Goal: Task Accomplishment & Management: Use online tool/utility

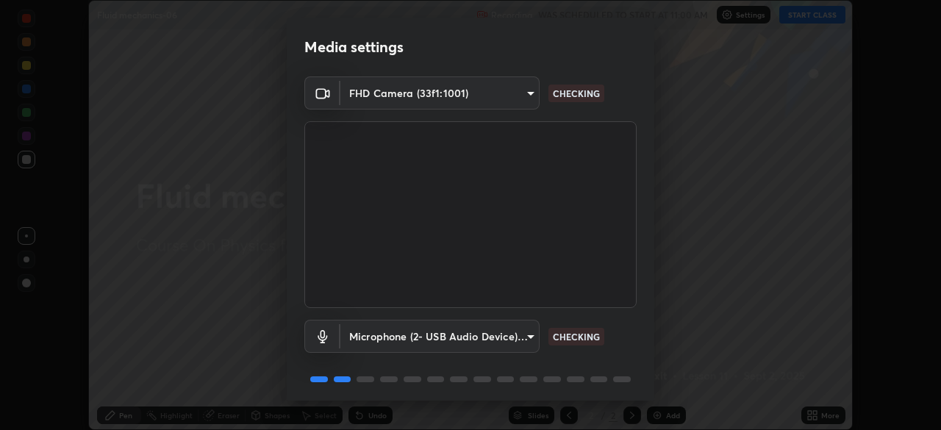
scroll to position [52, 0]
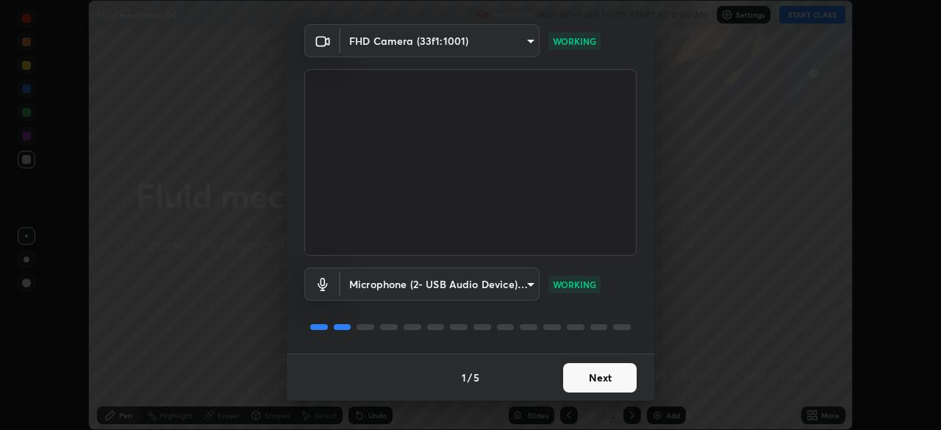
click at [619, 376] on button "Next" at bounding box center [600, 377] width 74 height 29
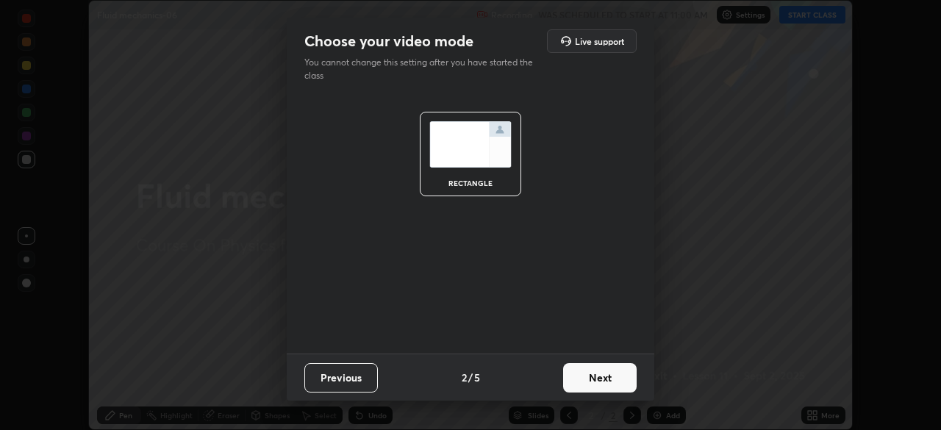
scroll to position [0, 0]
click at [619, 380] on button "Next" at bounding box center [600, 377] width 74 height 29
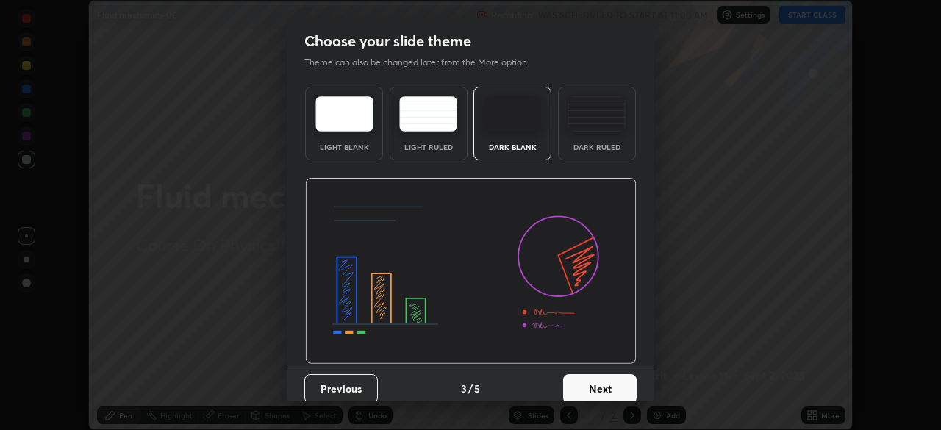
click at [626, 386] on button "Next" at bounding box center [600, 388] width 74 height 29
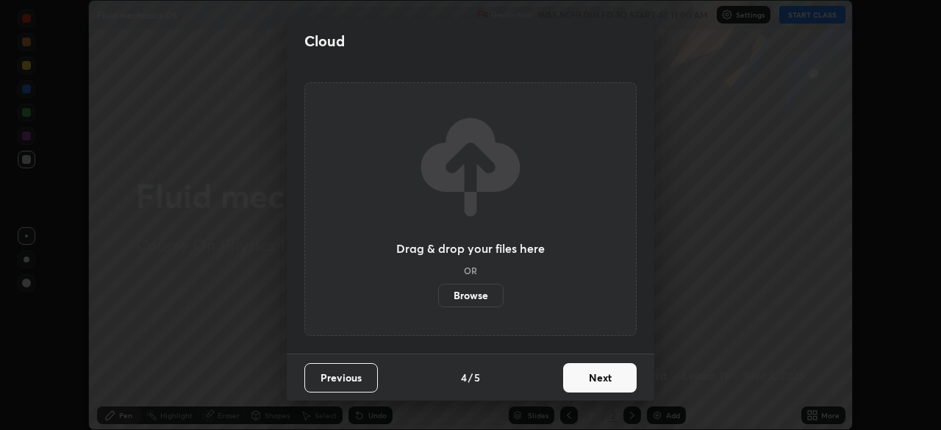
click at [623, 380] on button "Next" at bounding box center [600, 377] width 74 height 29
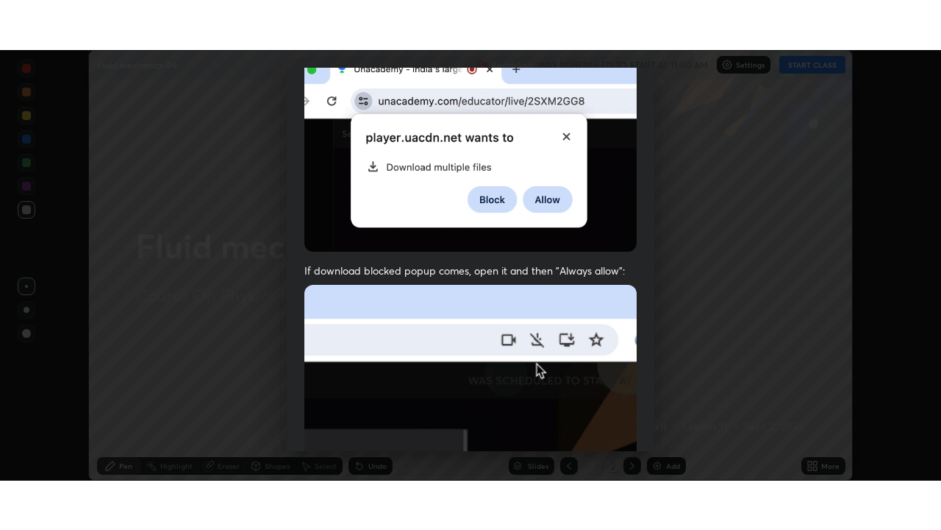
scroll to position [352, 0]
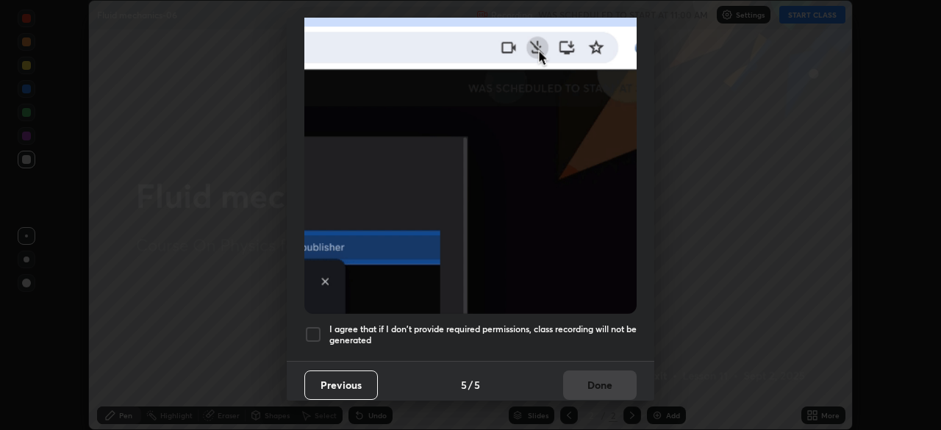
click at [611, 324] on h5 "I agree that if I don't provide required permissions, class recording will not …" at bounding box center [482, 335] width 307 height 23
click at [611, 384] on button "Done" at bounding box center [600, 385] width 74 height 29
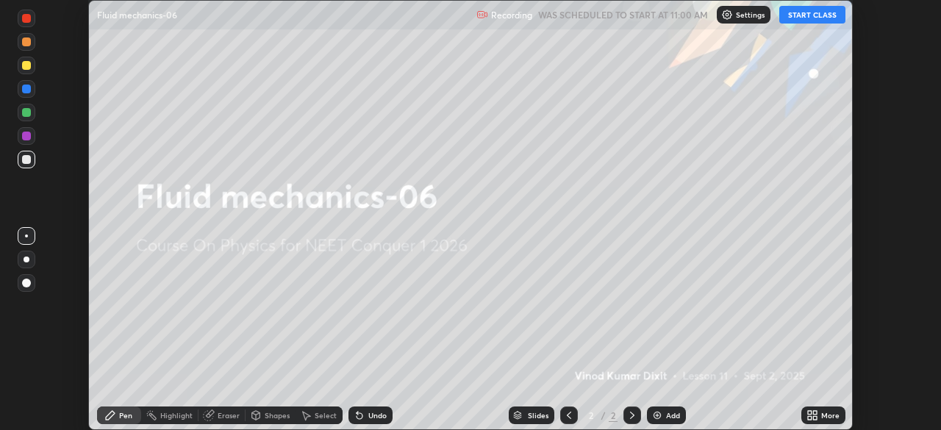
click at [819, 14] on button "START CLASS" at bounding box center [813, 15] width 66 height 18
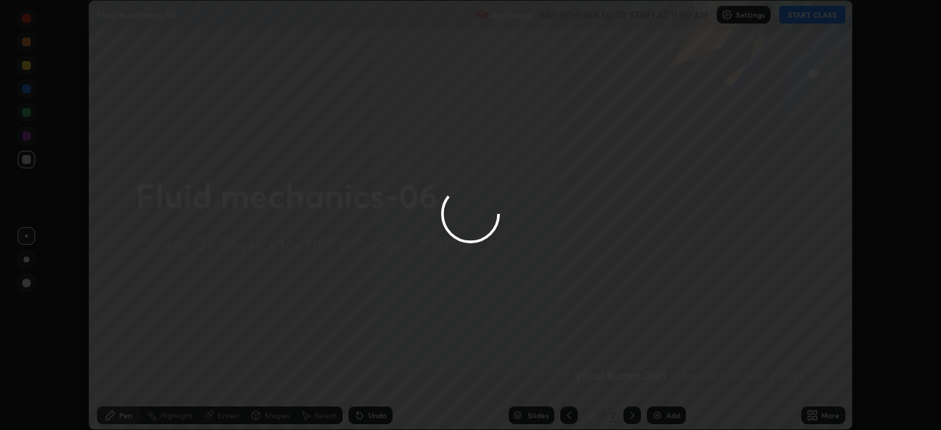
click at [817, 413] on div at bounding box center [470, 215] width 941 height 430
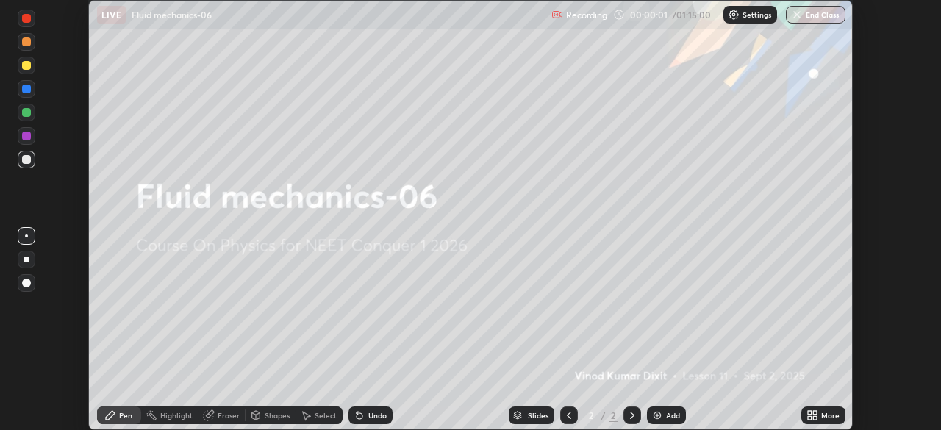
click at [815, 417] on icon at bounding box center [815, 418] width 4 height 4
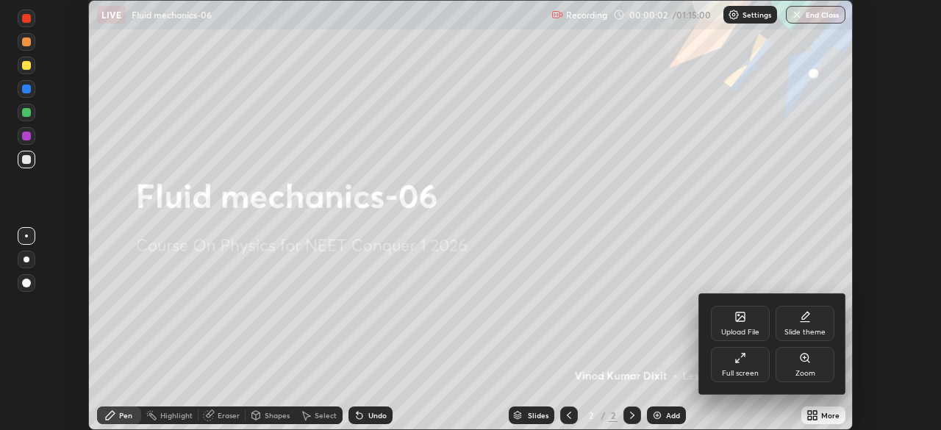
click at [745, 366] on div "Full screen" at bounding box center [740, 364] width 59 height 35
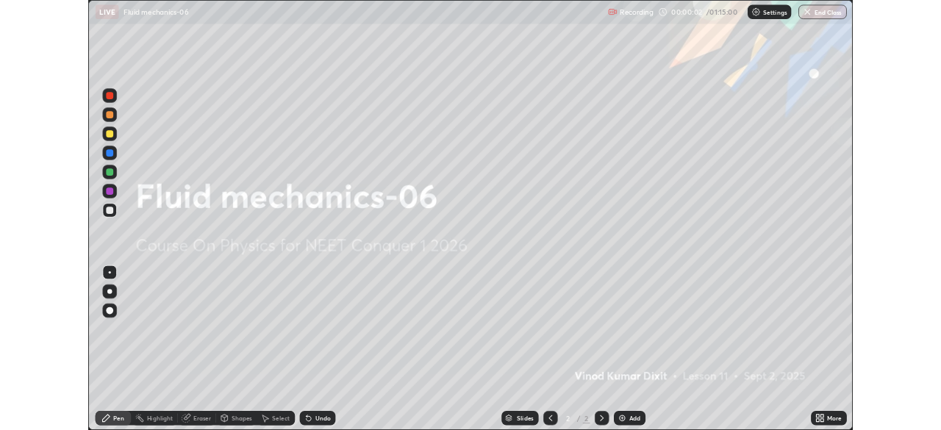
scroll to position [530, 941]
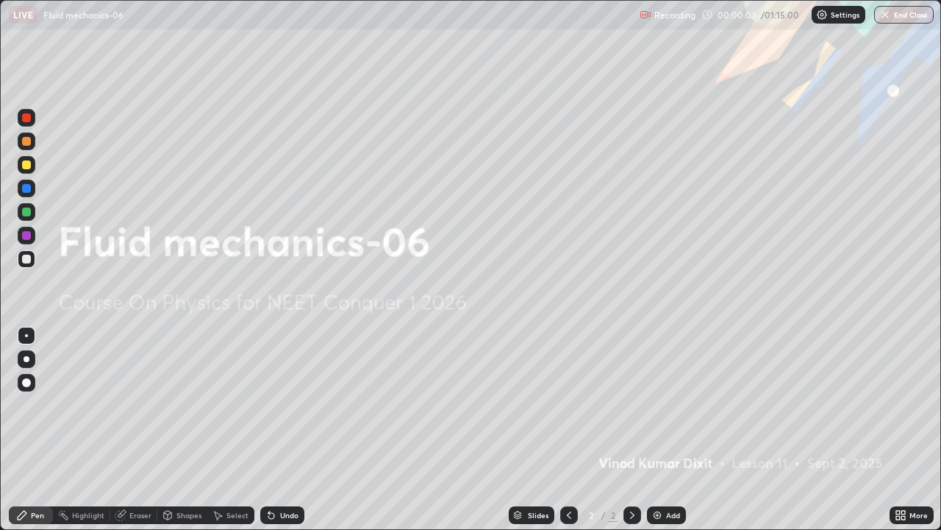
click at [674, 430] on div "Add" at bounding box center [673, 514] width 14 height 7
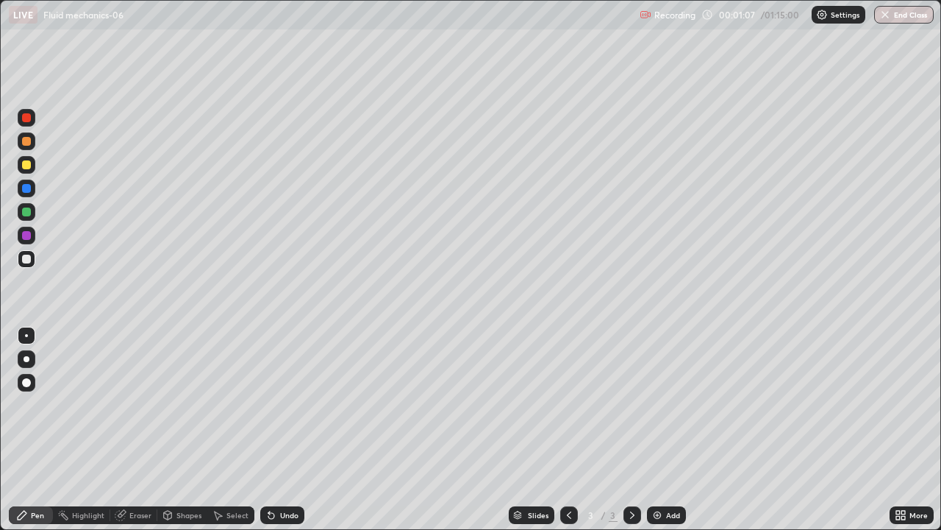
click at [30, 166] on div at bounding box center [26, 164] width 9 height 9
click at [27, 259] on div at bounding box center [26, 258] width 9 height 9
click at [27, 165] on div at bounding box center [26, 164] width 9 height 9
click at [28, 215] on div at bounding box center [26, 211] width 9 height 9
click at [674, 430] on div "Add" at bounding box center [666, 515] width 39 height 18
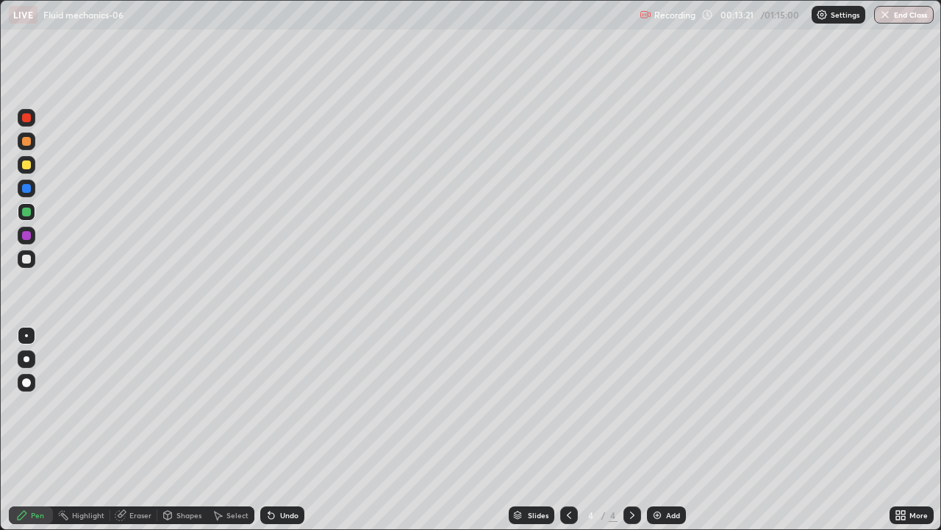
click at [35, 266] on div at bounding box center [27, 259] width 18 height 24
click at [30, 165] on div at bounding box center [26, 164] width 9 height 9
click at [149, 430] on div "Eraser" at bounding box center [133, 515] width 47 height 18
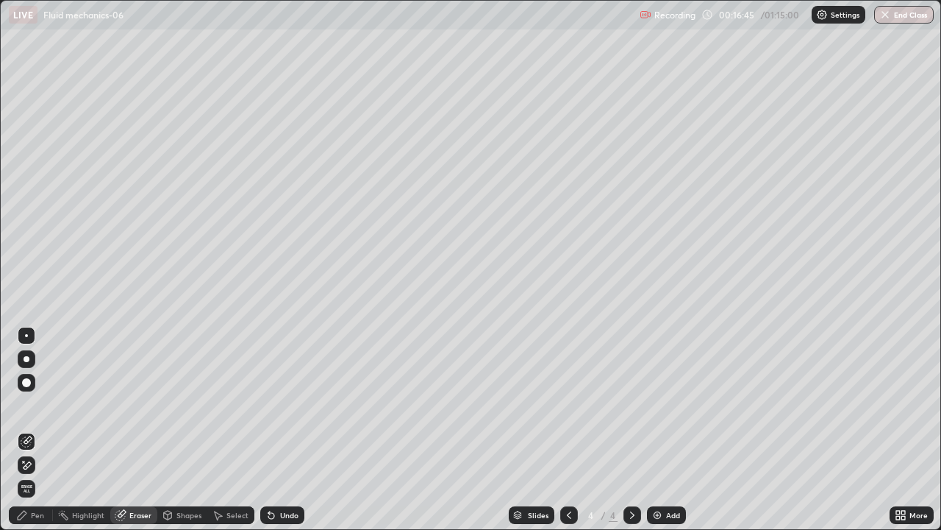
click at [40, 430] on div "Pen" at bounding box center [37, 514] width 13 height 7
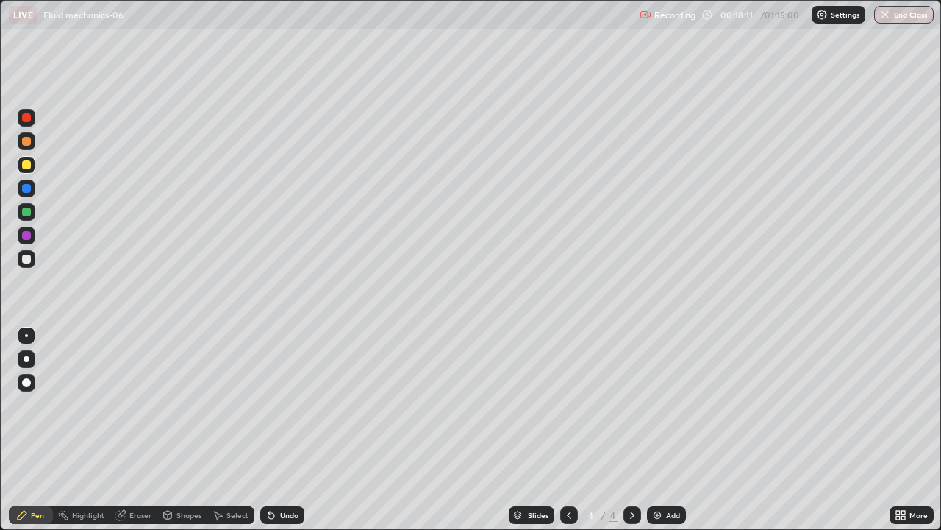
click at [672, 430] on div "Add" at bounding box center [673, 514] width 14 height 7
click at [145, 430] on div "Eraser" at bounding box center [140, 514] width 22 height 7
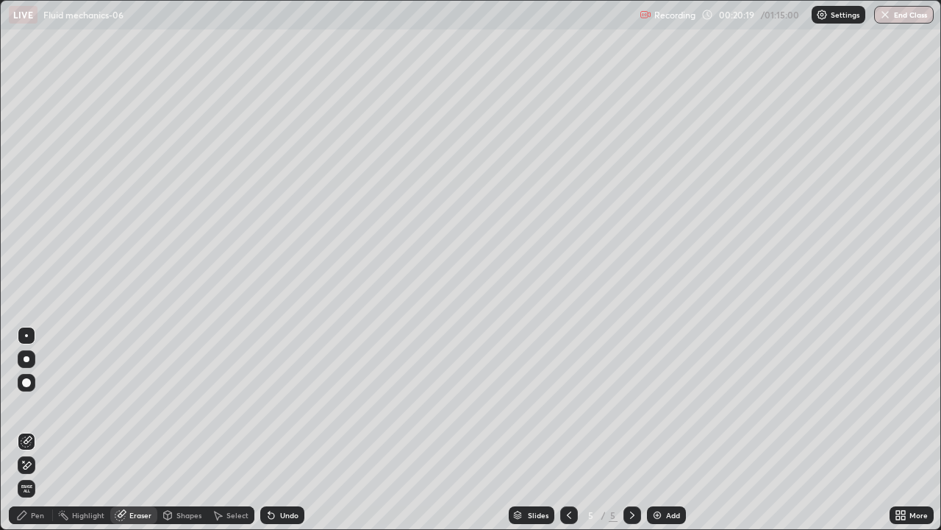
click at [39, 430] on div "Pen" at bounding box center [37, 514] width 13 height 7
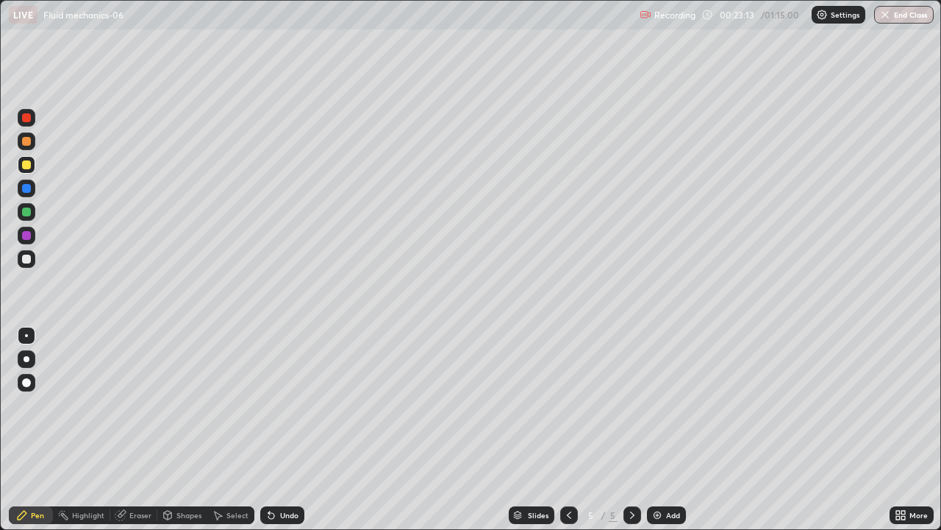
click at [666, 430] on div "Add" at bounding box center [673, 514] width 14 height 7
click at [673, 430] on div "Add" at bounding box center [673, 514] width 14 height 7
click at [194, 430] on div "Shapes" at bounding box center [182, 515] width 50 height 18
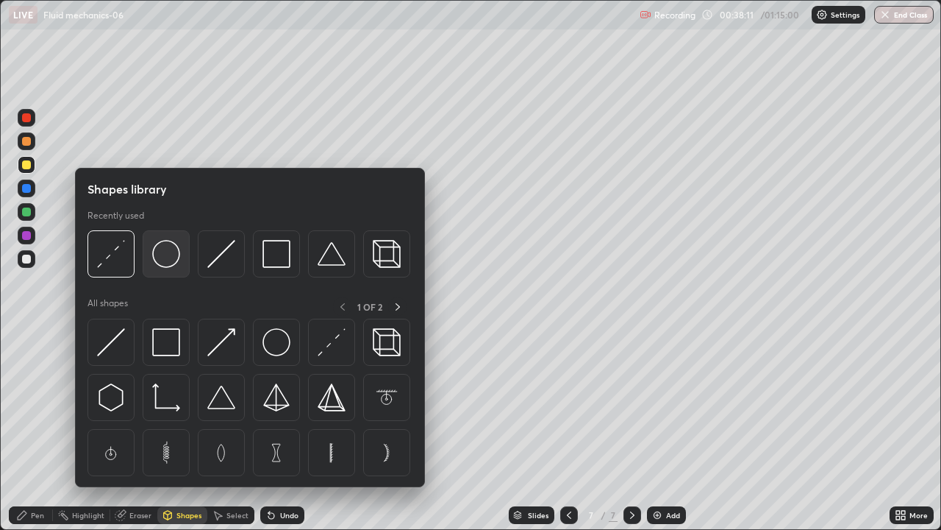
click at [171, 268] on div at bounding box center [166, 253] width 47 height 47
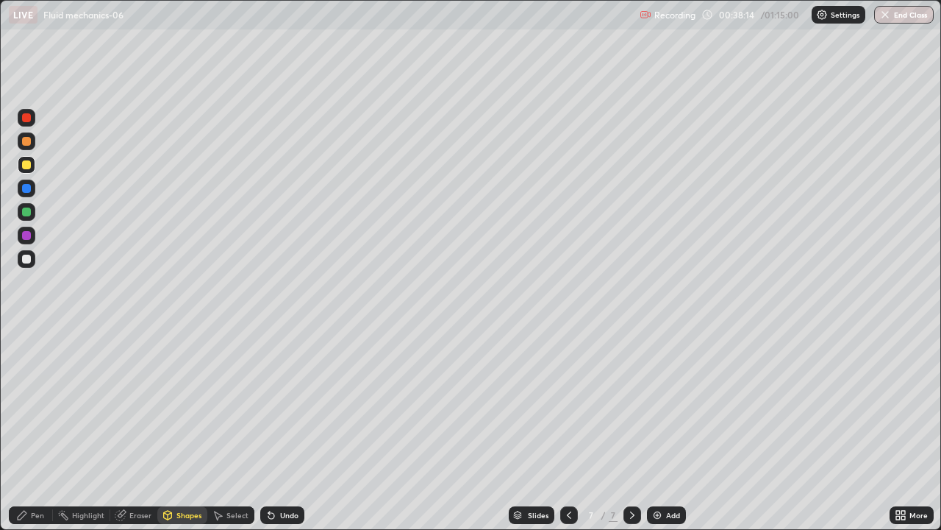
click at [38, 430] on div "Pen" at bounding box center [31, 515] width 44 height 18
click at [668, 430] on div "Add" at bounding box center [673, 514] width 14 height 7
click at [674, 430] on div "Add" at bounding box center [673, 514] width 14 height 7
click at [677, 430] on div "Add" at bounding box center [673, 514] width 14 height 7
click at [153, 430] on div "Eraser" at bounding box center [133, 515] width 47 height 18
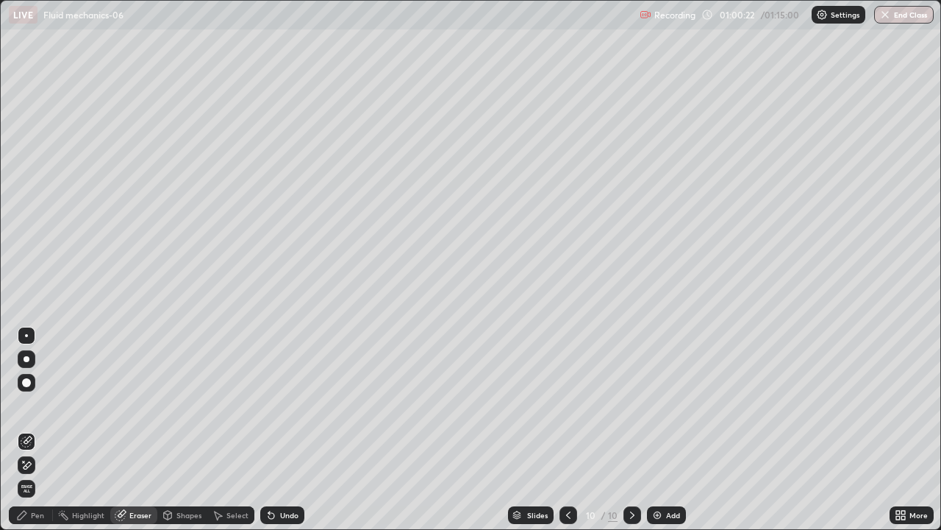
click at [43, 430] on div "Pen" at bounding box center [37, 514] width 13 height 7
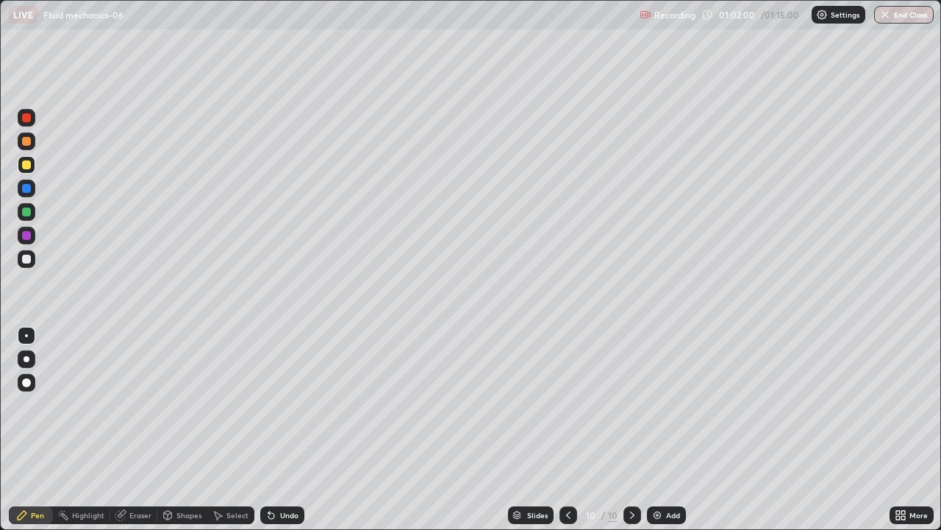
click at [145, 430] on div "Eraser" at bounding box center [140, 514] width 22 height 7
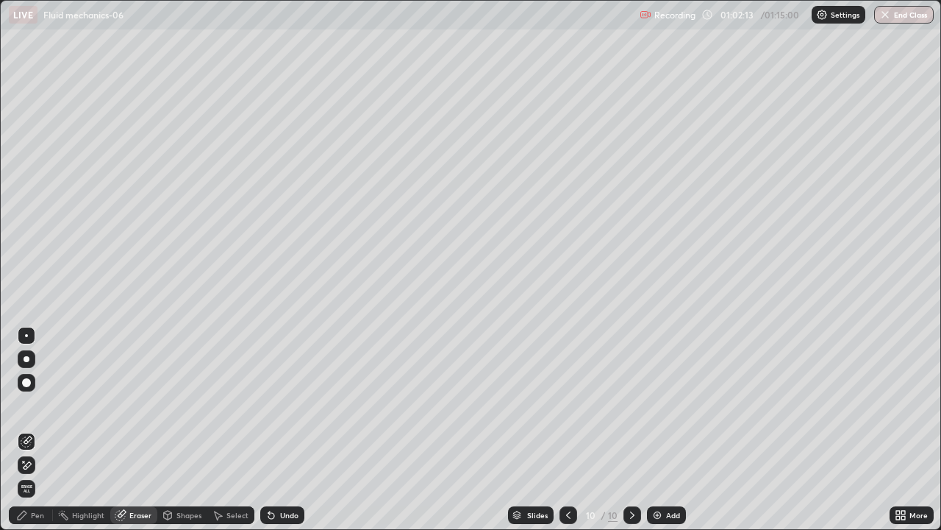
click at [40, 430] on div "Pen" at bounding box center [37, 514] width 13 height 7
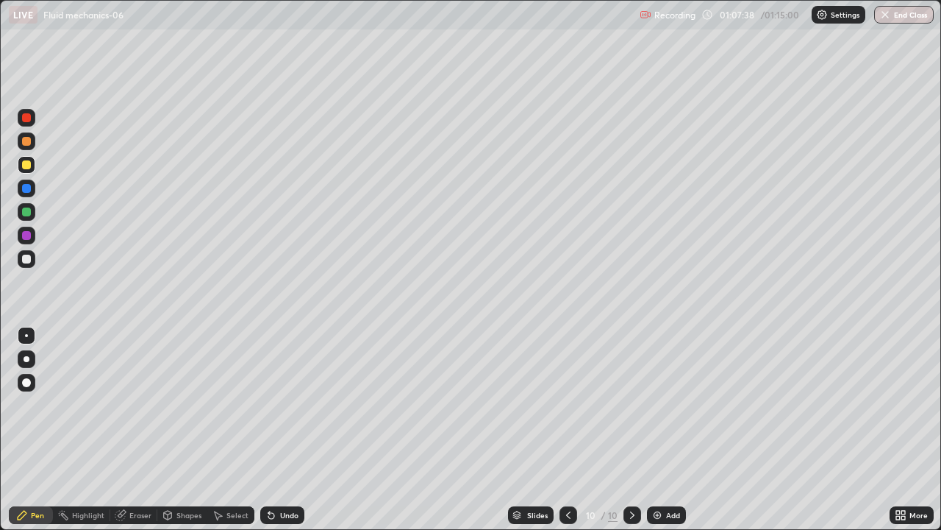
click at [669, 430] on div "Add" at bounding box center [673, 514] width 14 height 7
click at [31, 265] on div at bounding box center [27, 259] width 18 height 18
click at [908, 15] on button "End Class" at bounding box center [905, 15] width 58 height 18
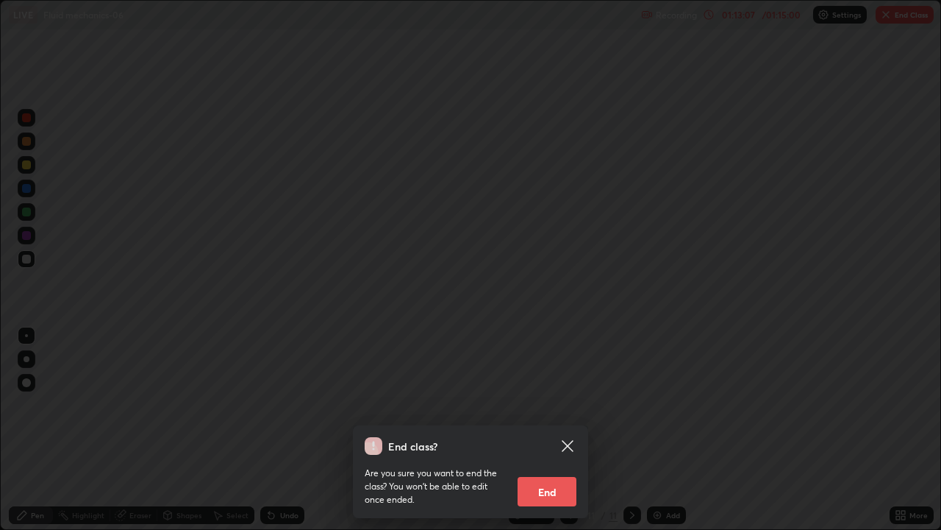
click at [552, 430] on button "End" at bounding box center [547, 491] width 59 height 29
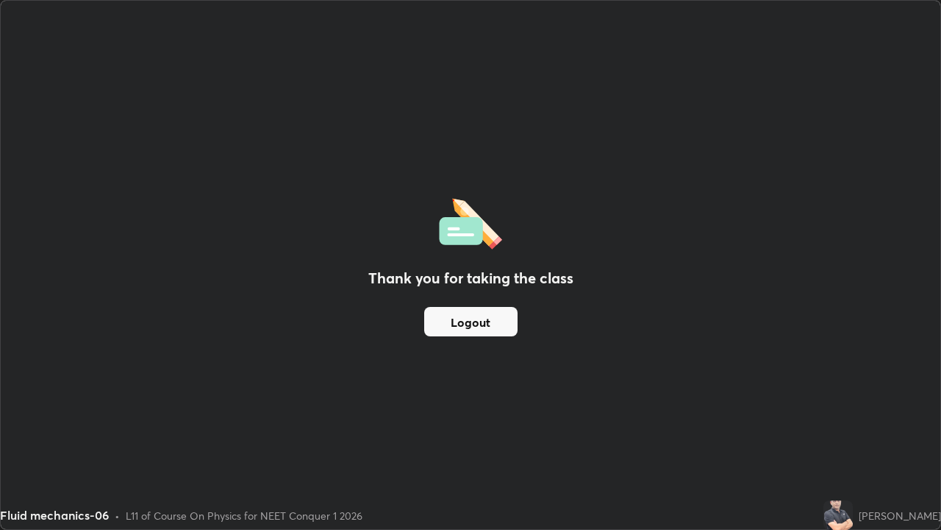
click at [504, 325] on button "Logout" at bounding box center [470, 321] width 93 height 29
click at [481, 321] on button "Logout" at bounding box center [470, 321] width 93 height 29
click at [480, 323] on button "Logout" at bounding box center [470, 321] width 93 height 29
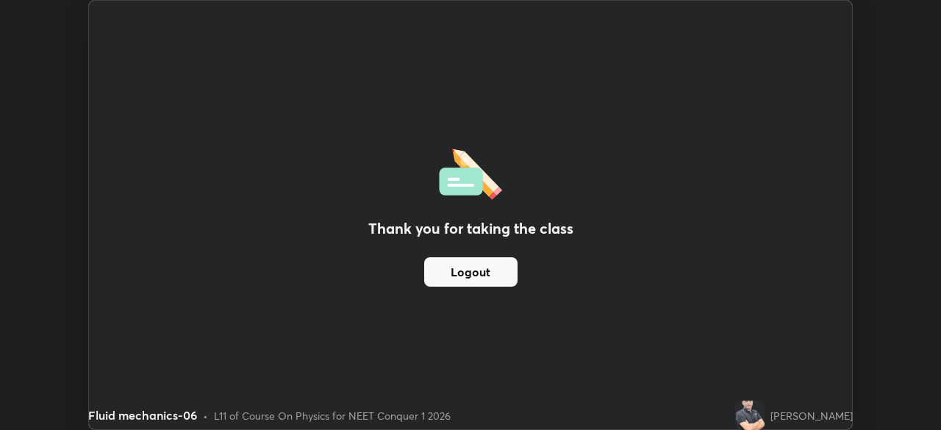
scroll to position [73119, 72607]
